Goal: Task Accomplishment & Management: Use online tool/utility

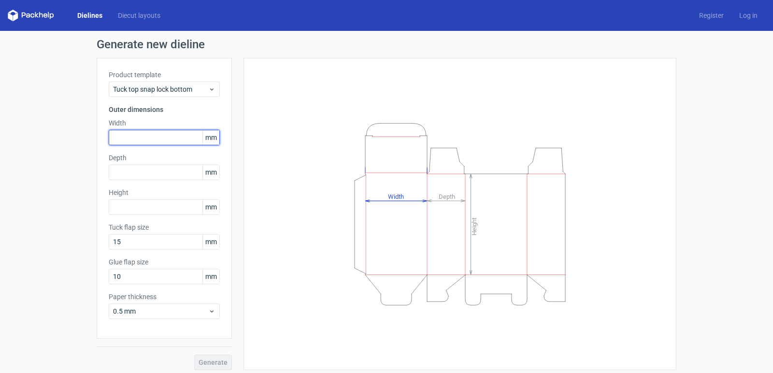
click at [177, 141] on input "text" at bounding box center [164, 137] width 111 height 15
type input "133"
type input "30"
type input "180"
click at [194, 355] on button "Generate" at bounding box center [213, 362] width 38 height 15
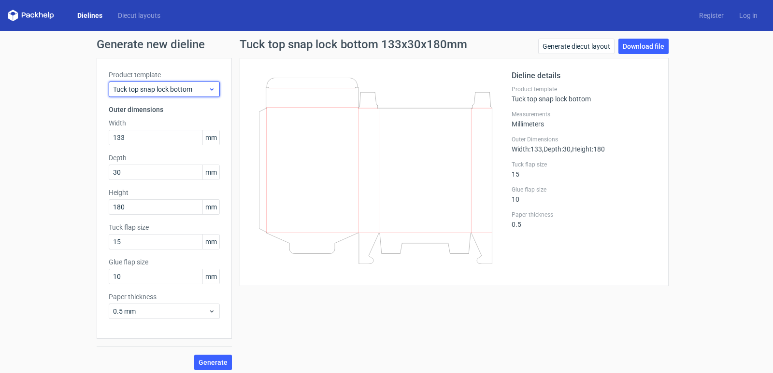
click at [197, 90] on span "Tuck top snap lock bottom" at bounding box center [160, 90] width 95 height 10
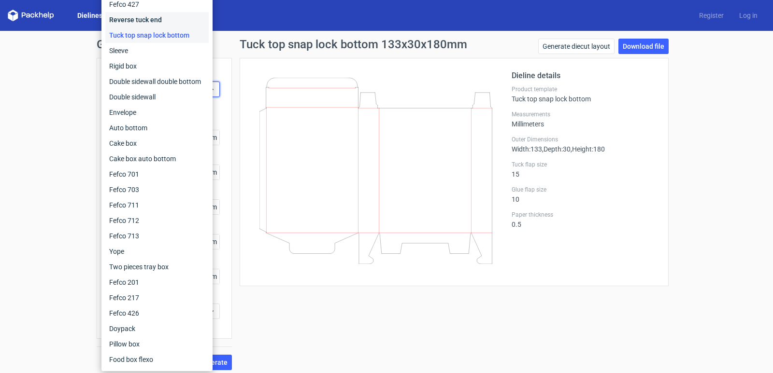
click at [143, 16] on div "Reverse tuck end" at bounding box center [156, 19] width 103 height 15
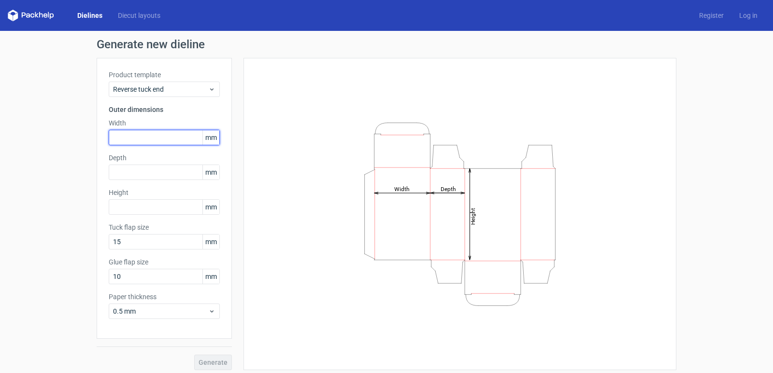
click at [132, 131] on input "text" at bounding box center [164, 137] width 111 height 15
type input "133"
type input "30"
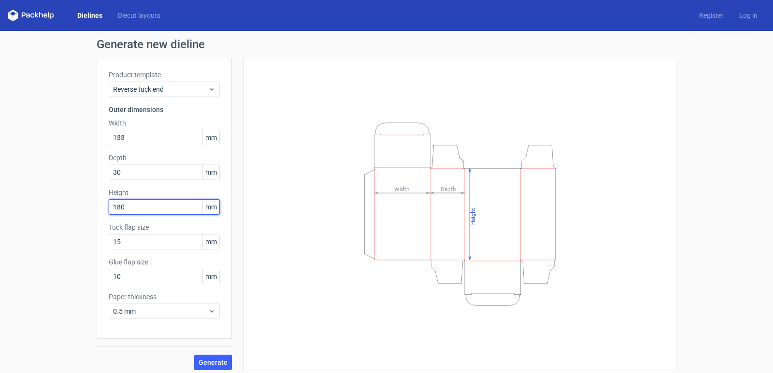
type input "180"
click at [283, 250] on div "Height Depth Width" at bounding box center [460, 214] width 409 height 288
click at [221, 358] on button "Generate" at bounding box center [213, 362] width 38 height 15
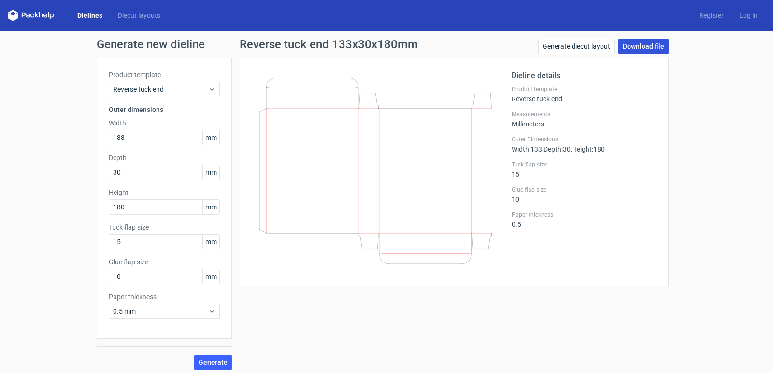
click at [645, 49] on link "Download file" at bounding box center [643, 46] width 50 height 15
click at [178, 143] on input "133" at bounding box center [164, 137] width 111 height 15
click at [179, 143] on input "133" at bounding box center [164, 137] width 111 height 15
click at [180, 143] on input "133" at bounding box center [164, 137] width 111 height 15
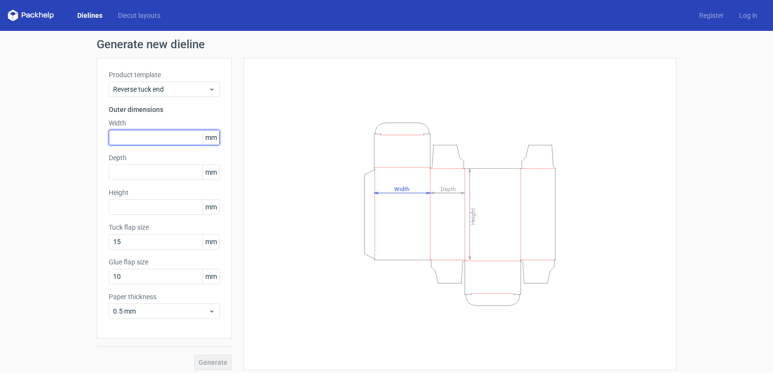
click at [170, 136] on input "text" at bounding box center [164, 137] width 111 height 15
type input "90"
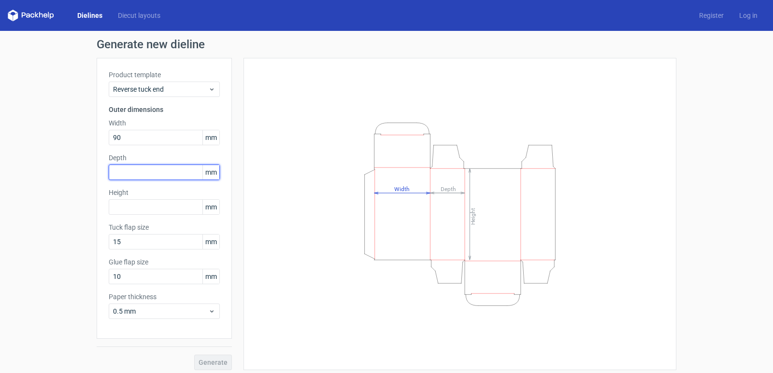
click at [147, 169] on input "text" at bounding box center [164, 172] width 111 height 15
type input "25"
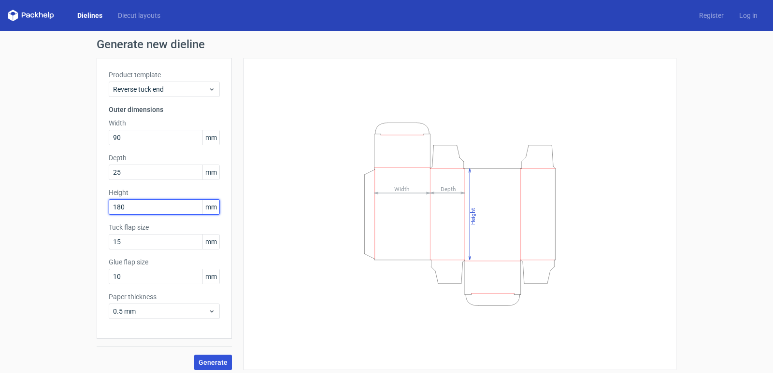
type input "180"
click at [217, 361] on span "Generate" at bounding box center [213, 362] width 29 height 7
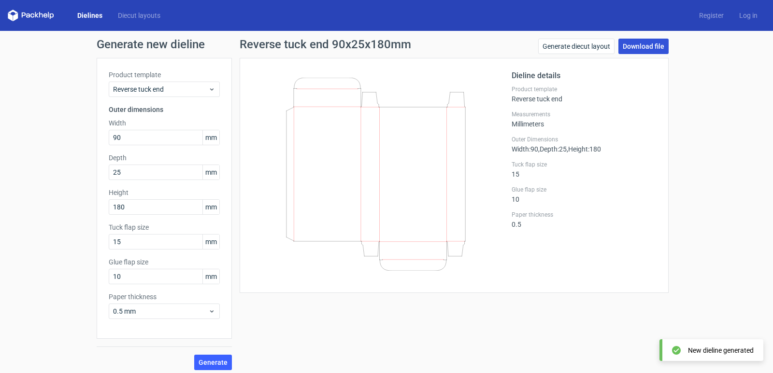
click at [630, 47] on link "Download file" at bounding box center [643, 46] width 50 height 15
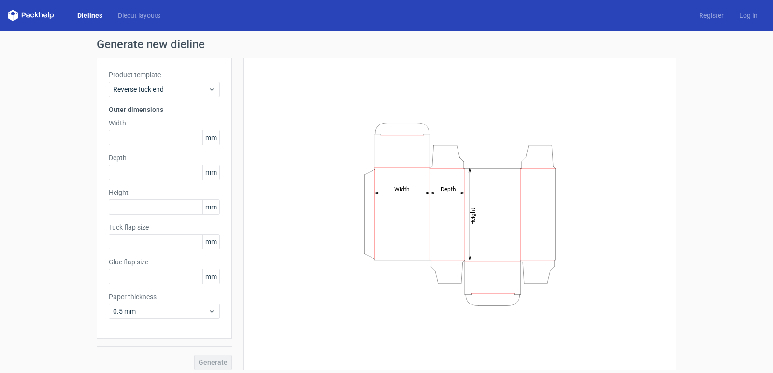
type input "15"
type input "10"
click at [171, 140] on input "text" at bounding box center [164, 137] width 111 height 15
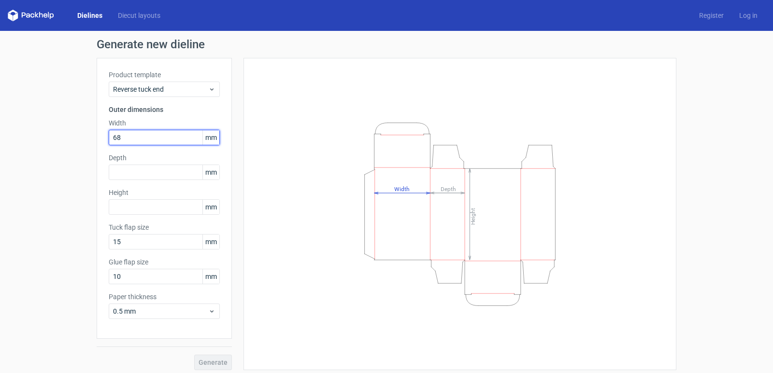
type input "68"
type input "6"
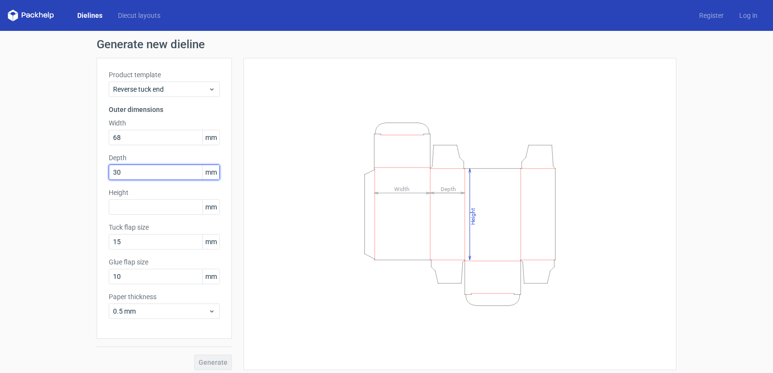
click at [133, 174] on input "30" at bounding box center [164, 172] width 111 height 15
type input "32"
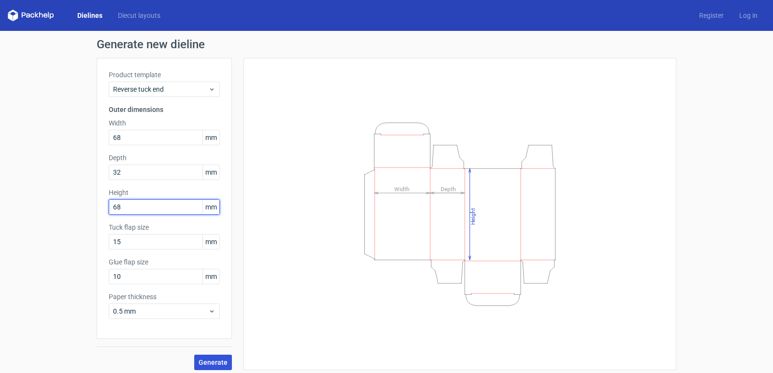
type input "68"
click at [219, 360] on span "Generate" at bounding box center [213, 362] width 29 height 7
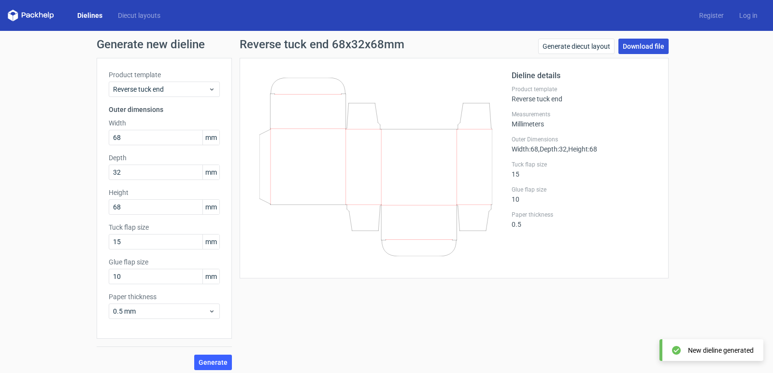
click at [633, 52] on link "Download file" at bounding box center [643, 46] width 50 height 15
